Goal: Transaction & Acquisition: Purchase product/service

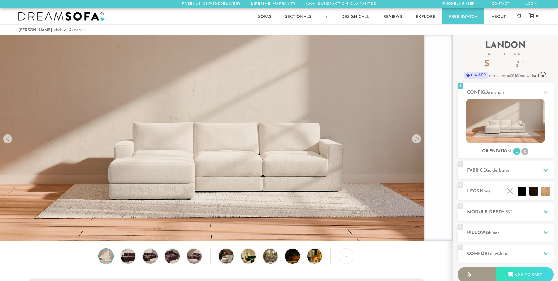
scroll to position [8193, 554]
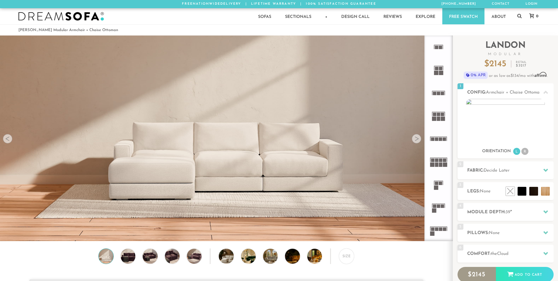
scroll to position [6860, 554]
